Goal: Task Accomplishment & Management: Use online tool/utility

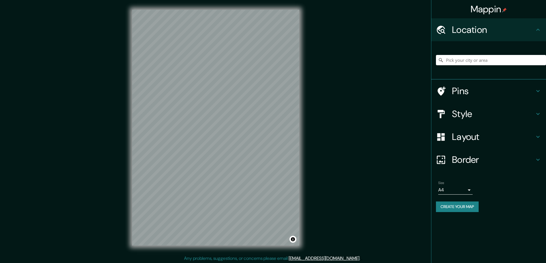
click at [463, 115] on h4 "Style" at bounding box center [493, 113] width 83 height 11
click at [414, 109] on div "Mappin Location Pins Style Layout Border Choose a border. Hint : you can make l…" at bounding box center [273, 132] width 546 height 264
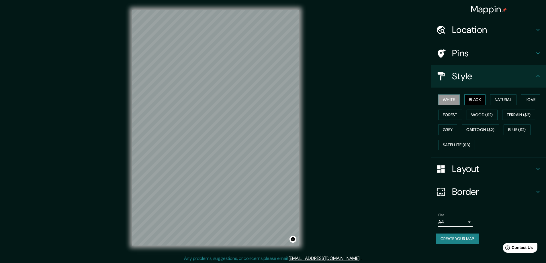
click at [473, 96] on button "Black" at bounding box center [474, 100] width 21 height 11
click at [464, 172] on h4 "Layout" at bounding box center [493, 168] width 83 height 11
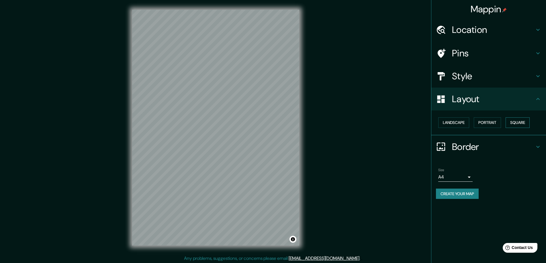
click at [521, 121] on button "Square" at bounding box center [517, 122] width 24 height 11
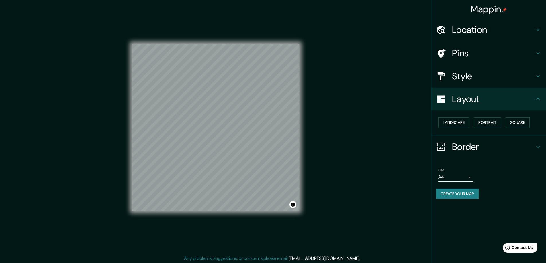
click at [471, 178] on body "Mappin Location Pins Style Layout Landscape Portrait Square Border Choose a bor…" at bounding box center [273, 131] width 546 height 263
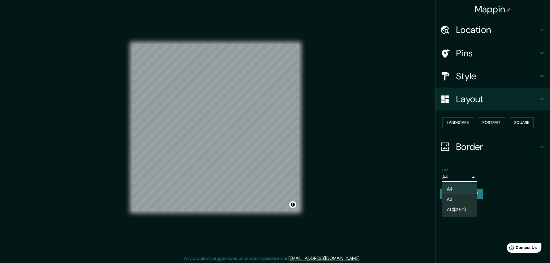
click at [452, 199] on li "A3" at bounding box center [459, 200] width 34 height 10
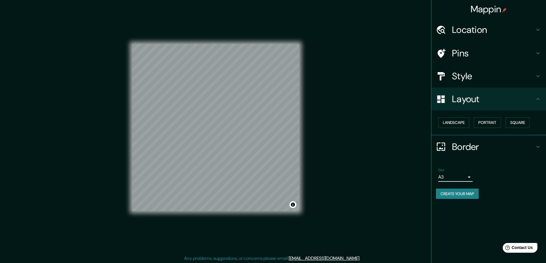
click at [458, 29] on h4 "Location" at bounding box center [493, 29] width 83 height 11
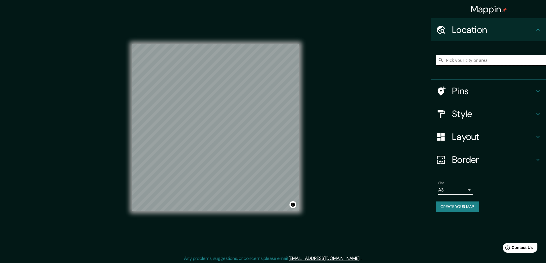
paste input "rue Henri Barbusse, 5, LIEVIN 62800"
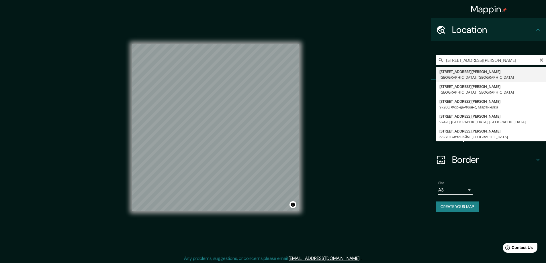
type input "5 Rue Henri Barbusse, 62800 Льевен, Франция"
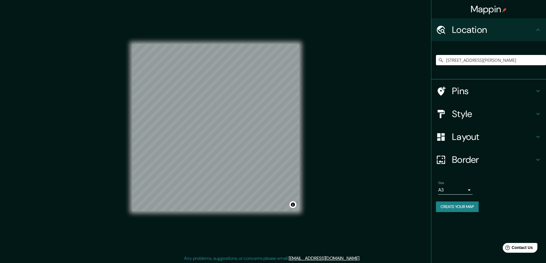
click at [449, 203] on button "Create your map" at bounding box center [457, 207] width 43 height 11
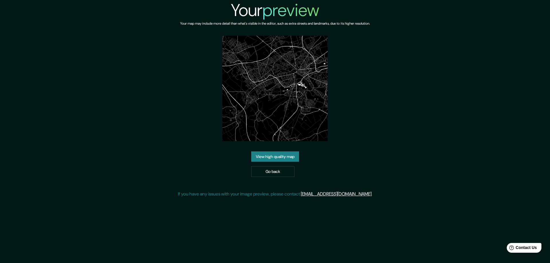
click at [275, 155] on link "View high quality map" at bounding box center [275, 157] width 48 height 11
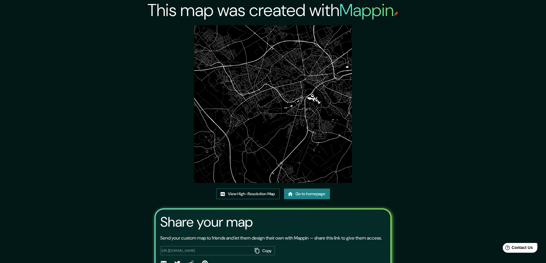
click at [233, 192] on link "View High-Resolution Map" at bounding box center [247, 194] width 63 height 11
